Goal: Navigation & Orientation: Find specific page/section

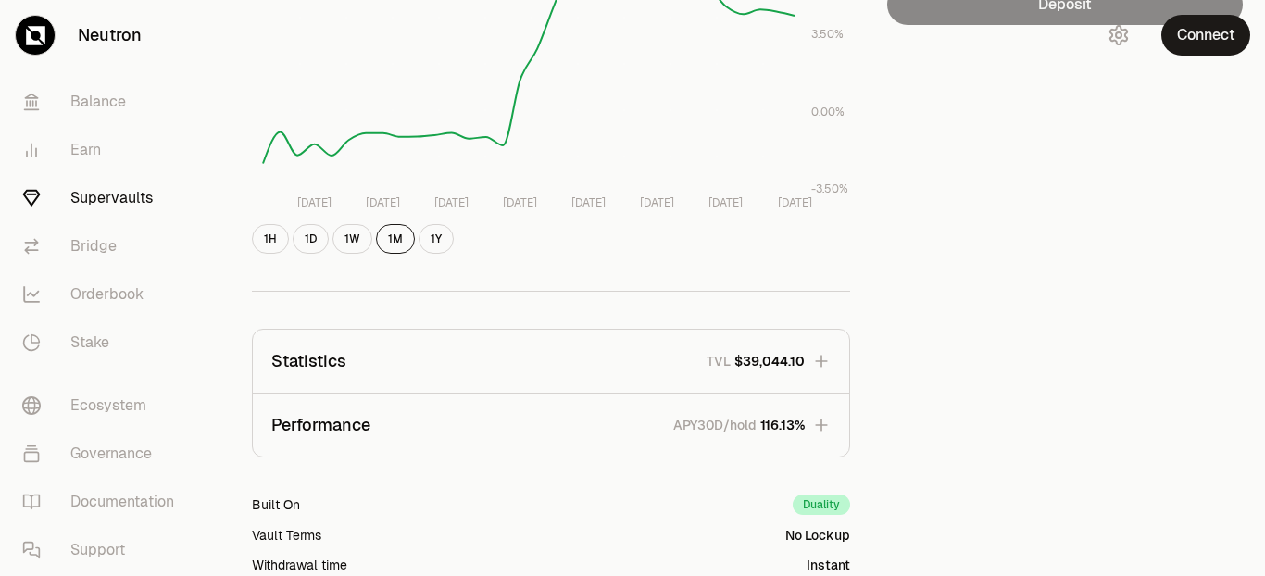
scroll to position [619, 0]
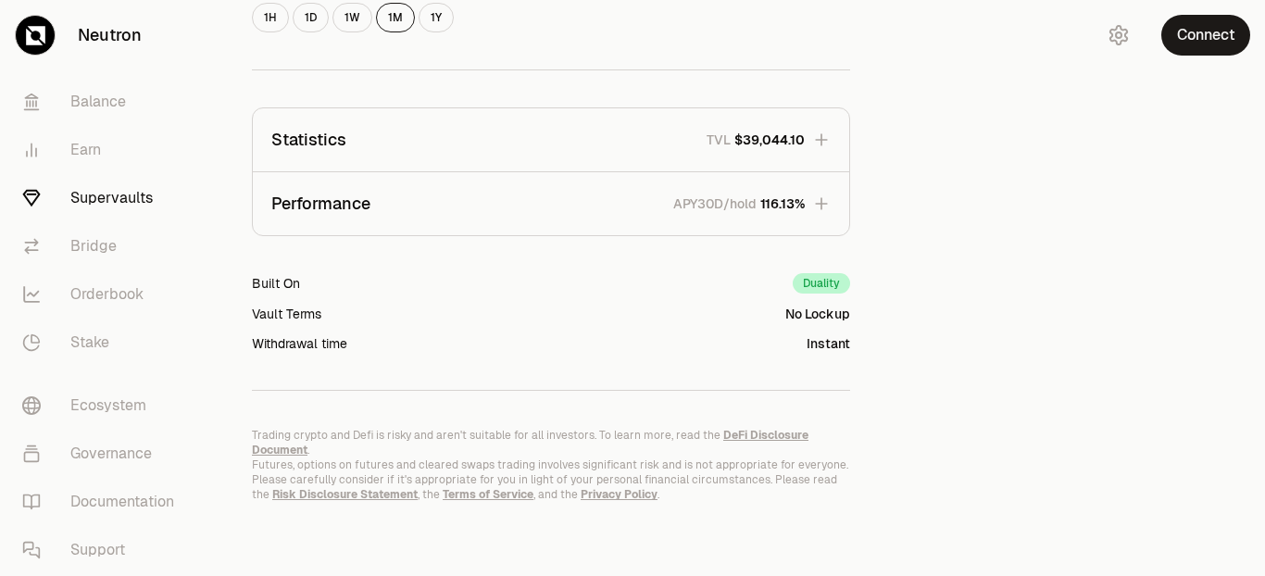
click at [818, 282] on div "Duality" at bounding box center [821, 283] width 57 height 20
click at [807, 284] on div "Duality" at bounding box center [821, 283] width 57 height 20
click at [819, 282] on div "Duality" at bounding box center [821, 283] width 57 height 20
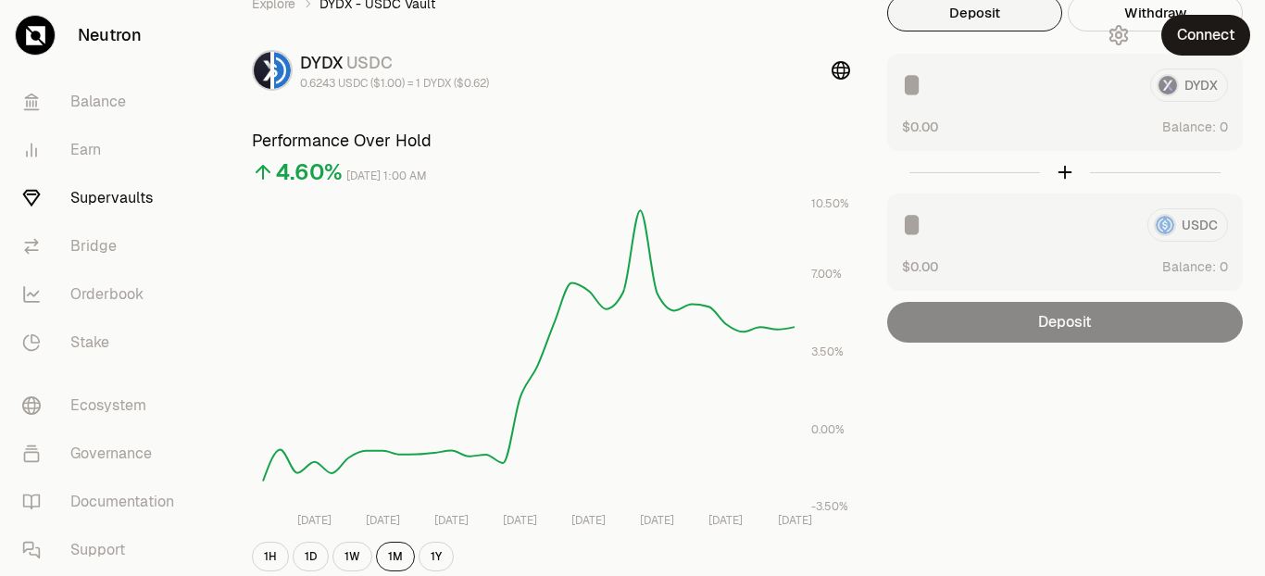
scroll to position [0, 0]
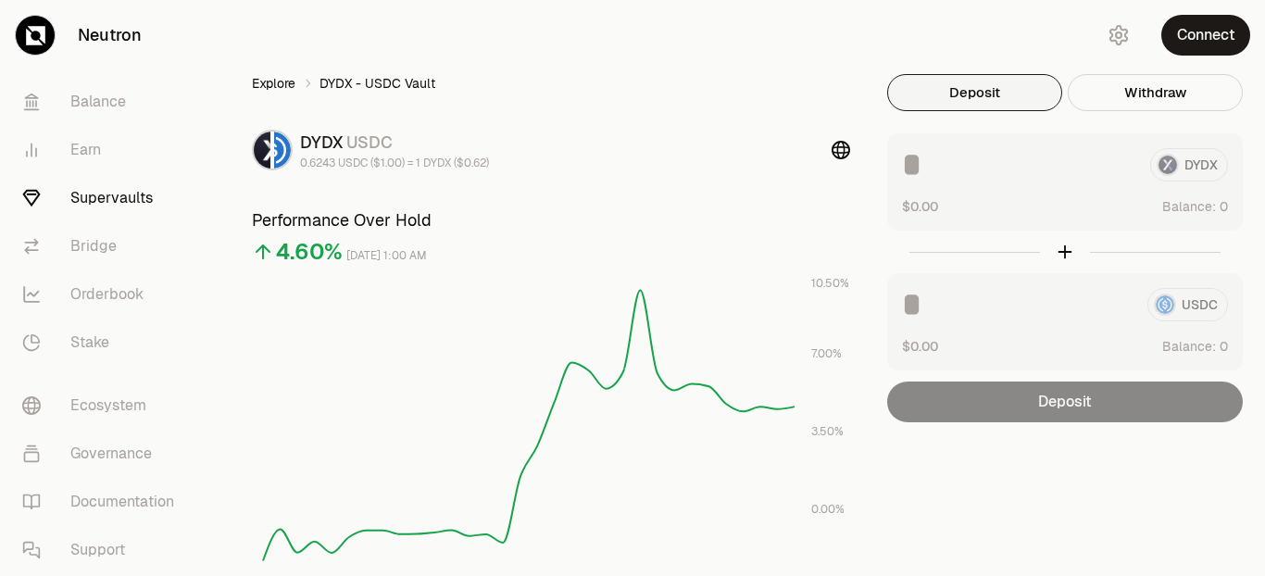
click at [271, 81] on link "Explore" at bounding box center [274, 83] width 44 height 19
click at [106, 294] on link "Orderbook" at bounding box center [103, 294] width 193 height 48
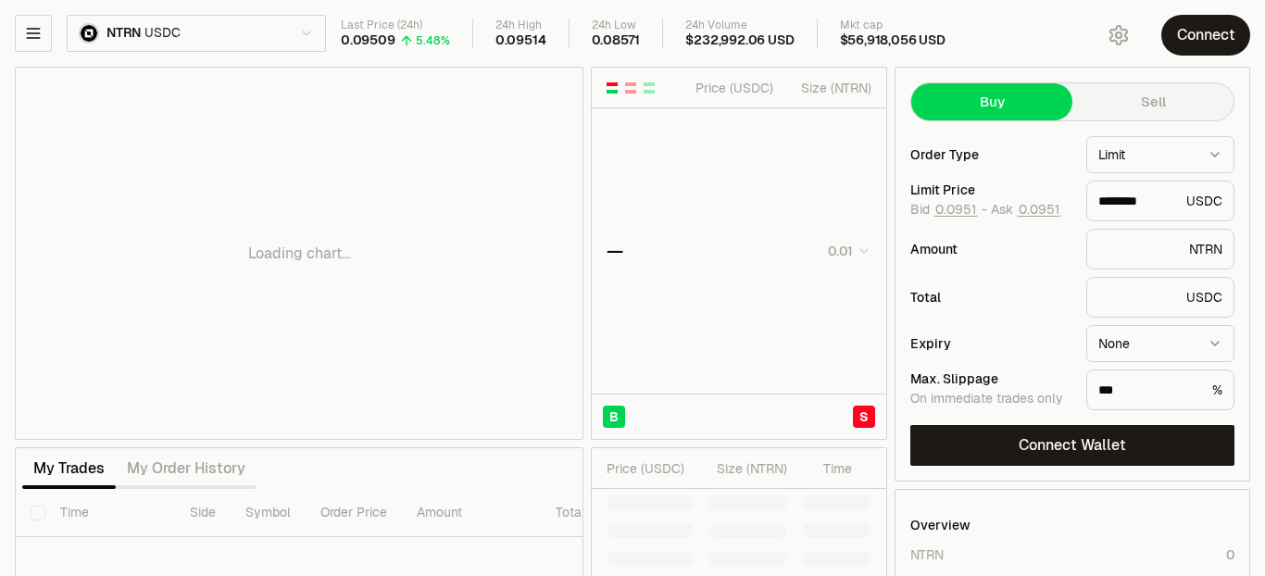
click at [309, 33] on html "Neutron Balance Earn Supervaults Bridge Orderbook Stake Ecosystem Governance Do…" at bounding box center [632, 386] width 1265 height 773
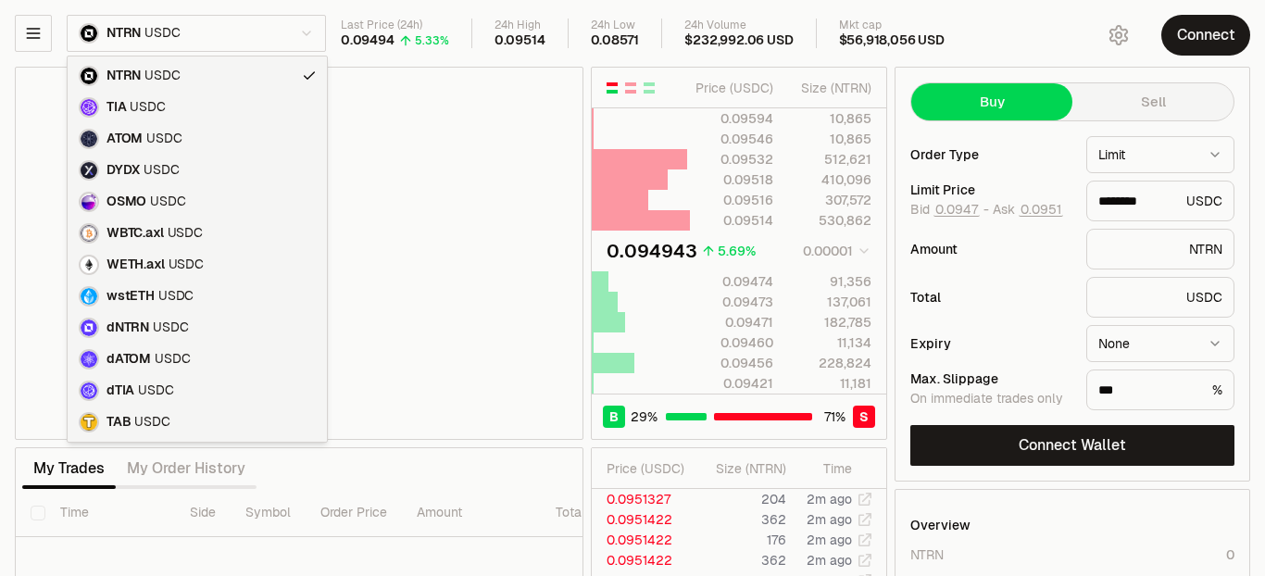
click at [307, 30] on html "Neutron Balance Earn Supervaults Bridge Orderbook Stake Ecosystem Governance Do…" at bounding box center [632, 386] width 1265 height 773
type input "********"
